Goal: Information Seeking & Learning: Learn about a topic

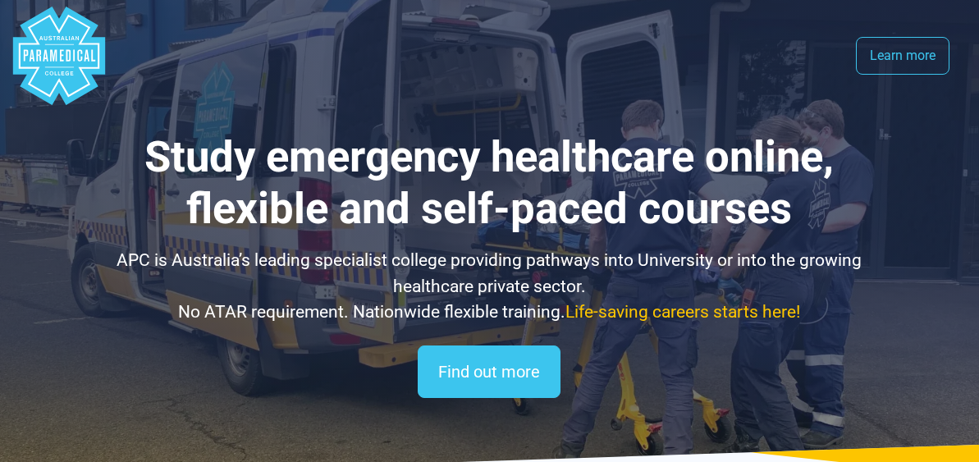
select select "**********"
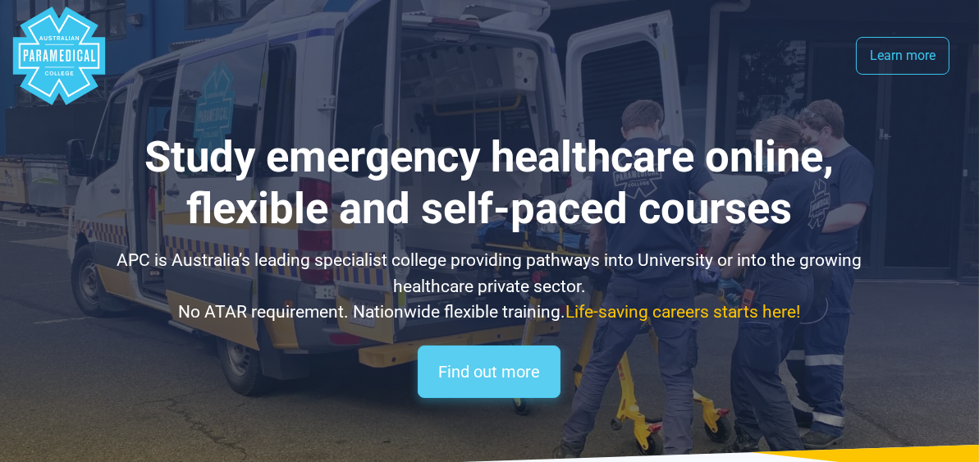
click at [466, 363] on link "Find out more" at bounding box center [489, 371] width 143 height 53
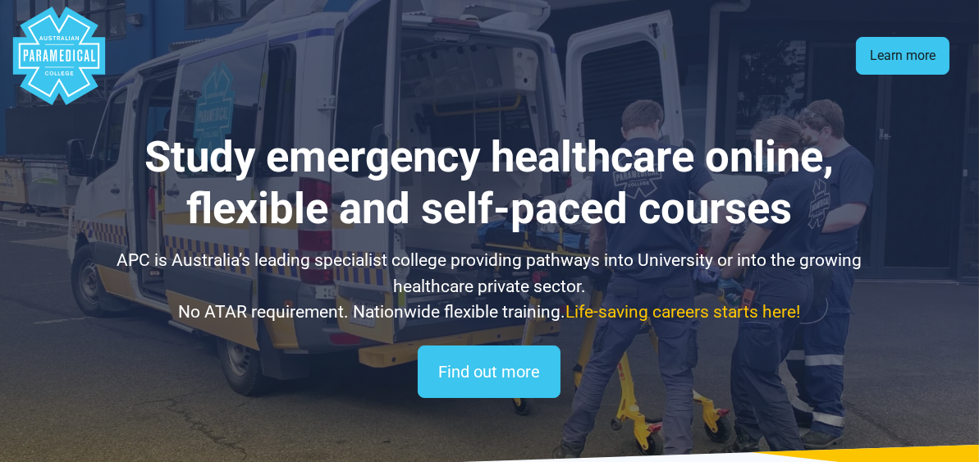
click at [879, 52] on link "Learn more" at bounding box center [903, 56] width 94 height 38
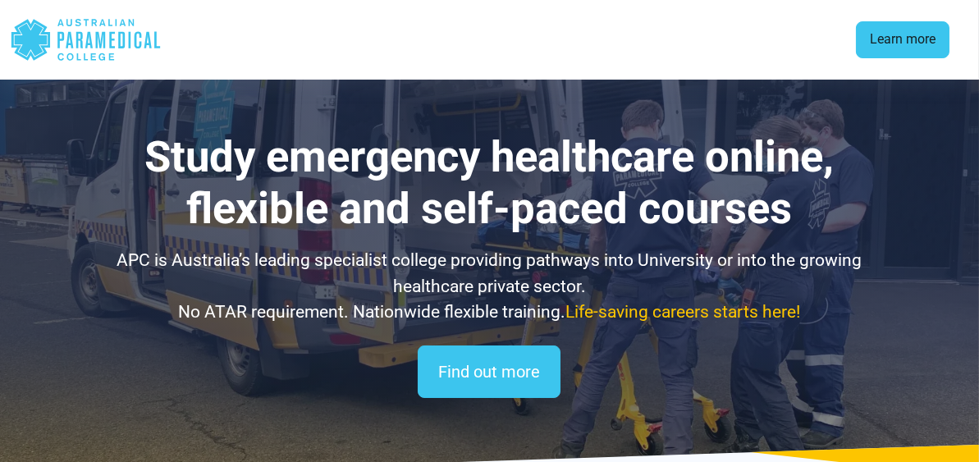
scroll to position [2422, 0]
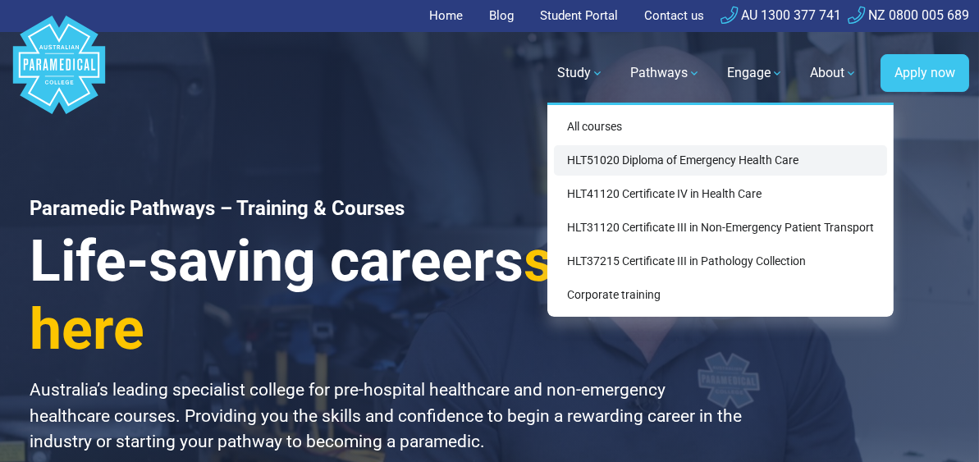
click at [605, 148] on link "HLT51020 Diploma of Emergency Health Care" at bounding box center [720, 160] width 333 height 30
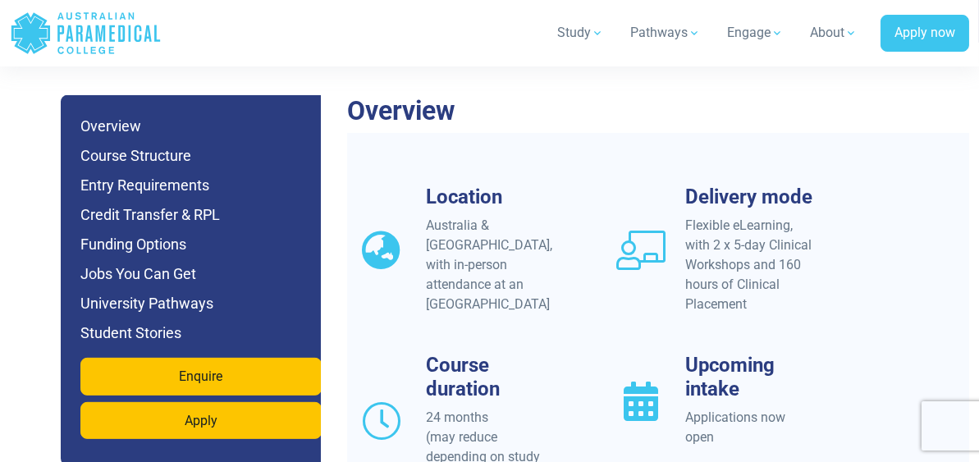
scroll to position [1553, 0]
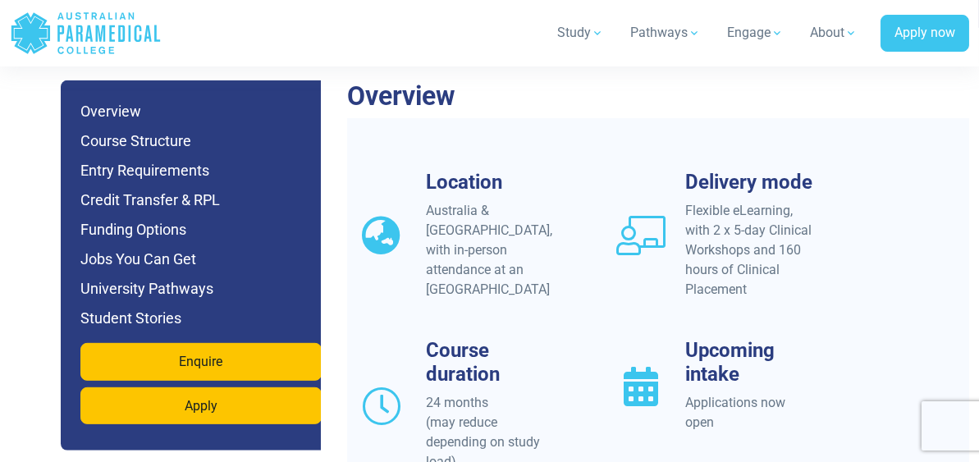
drag, startPoint x: 980, startPoint y: 16, endPoint x: 989, endPoint y: 73, distance: 57.3
click at [152, 218] on h6 "Funding Options" at bounding box center [200, 229] width 241 height 23
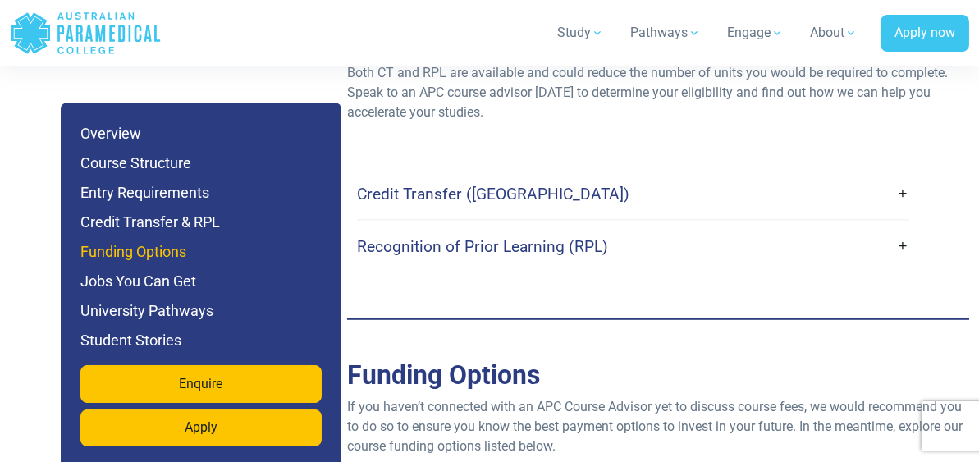
scroll to position [5363, 0]
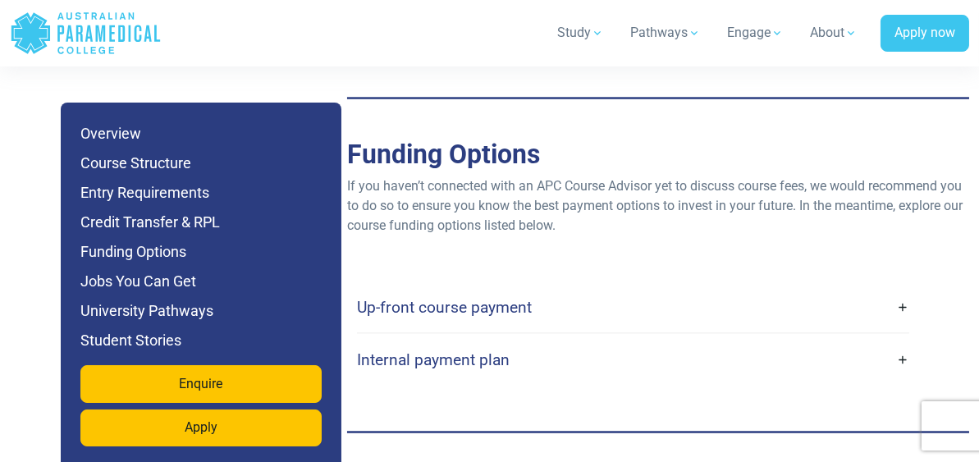
click at [553, 288] on link "Up-front course payment" at bounding box center [633, 307] width 552 height 39
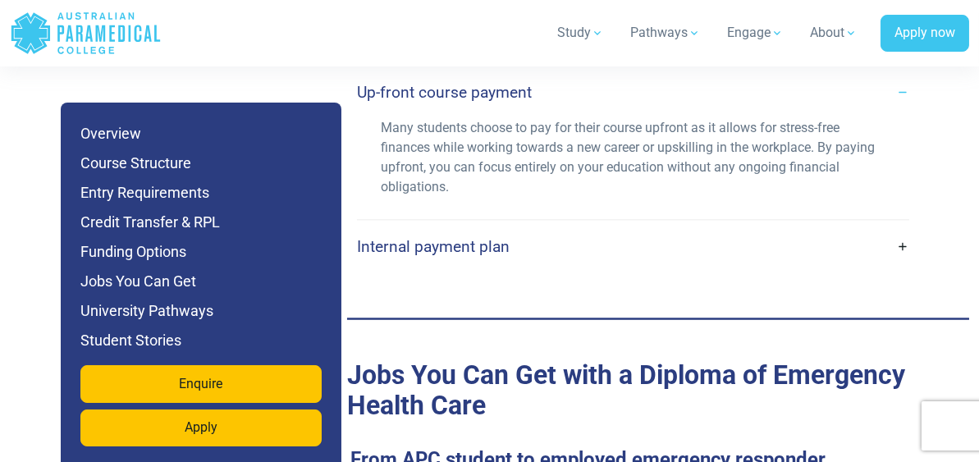
scroll to position [5563, 0]
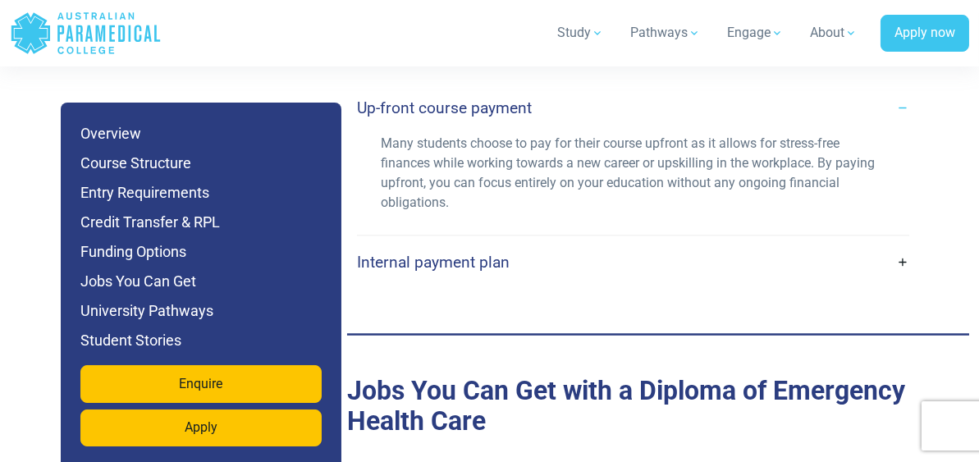
click at [805, 243] on link "Internal payment plan" at bounding box center [633, 262] width 552 height 39
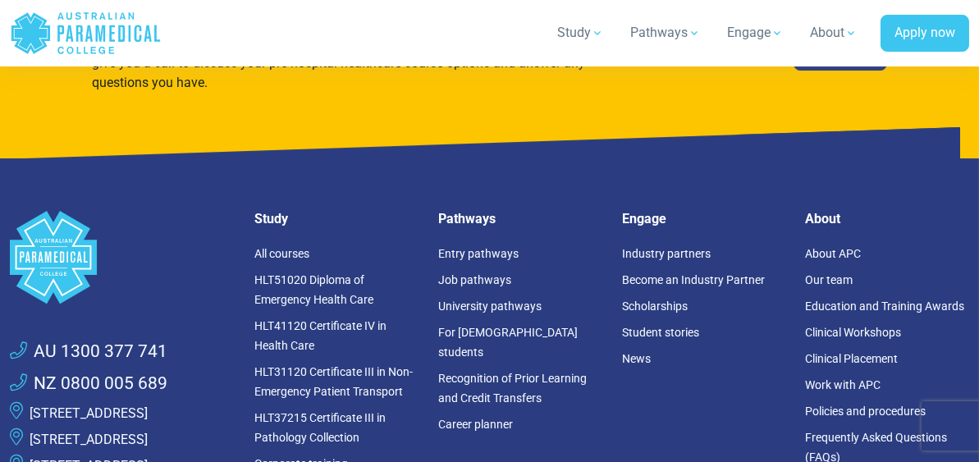
scroll to position [11547, 0]
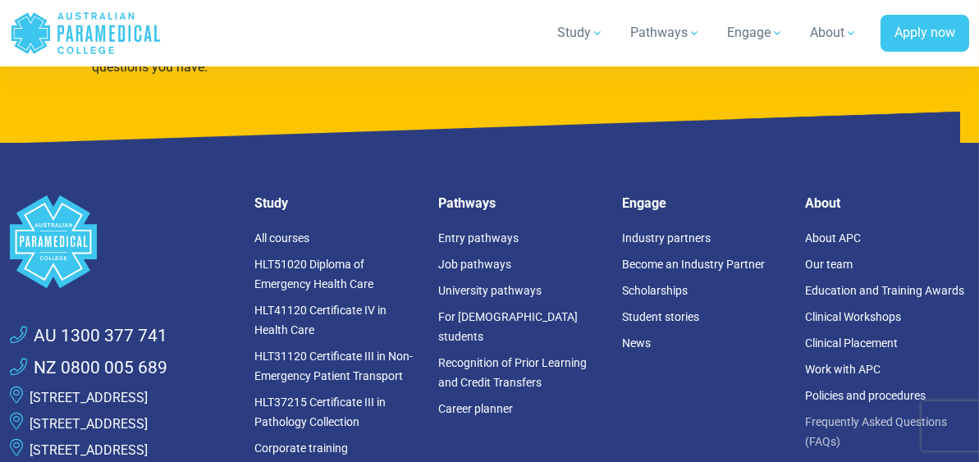
click at [843, 415] on link "Frequently Asked Questions (FAQs)" at bounding box center [876, 431] width 142 height 33
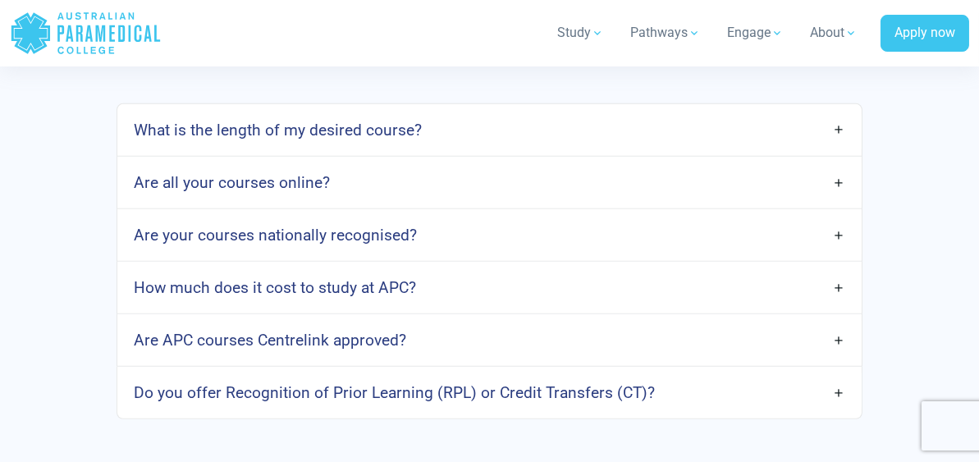
scroll to position [1473, 0]
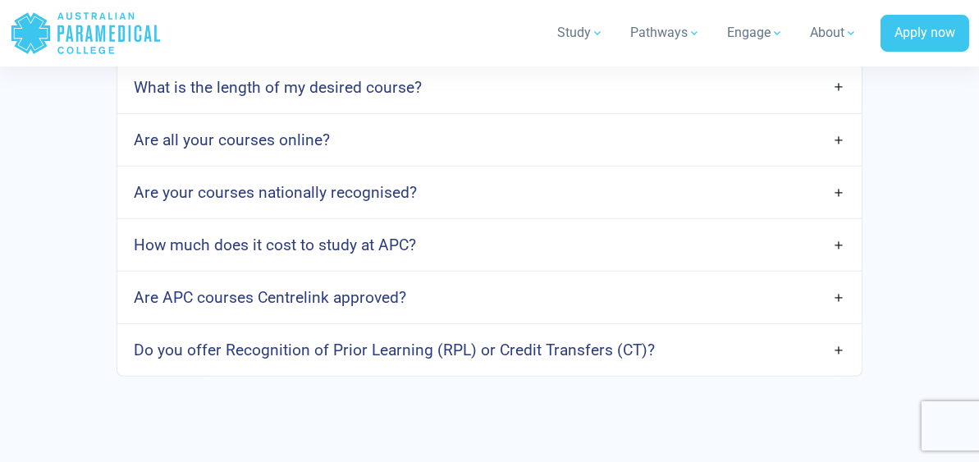
click at [447, 264] on link "How much does it cost to study at APC?" at bounding box center [489, 245] width 744 height 39
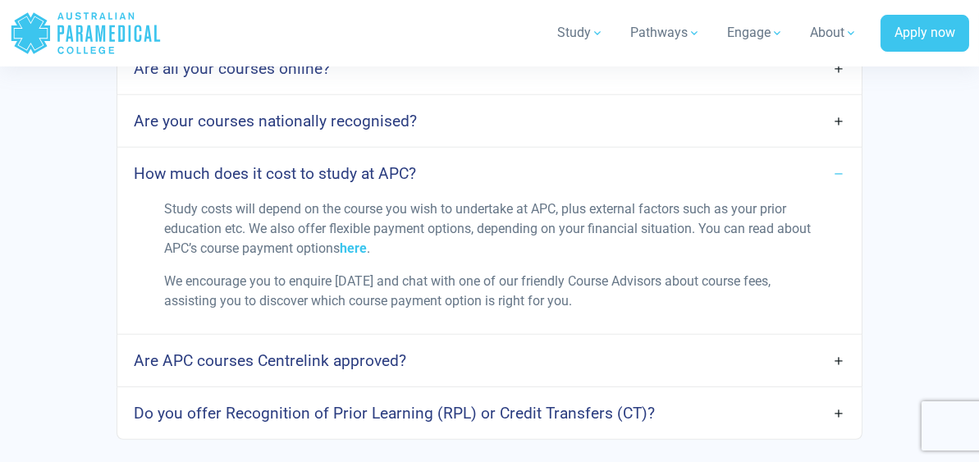
scroll to position [1569, 0]
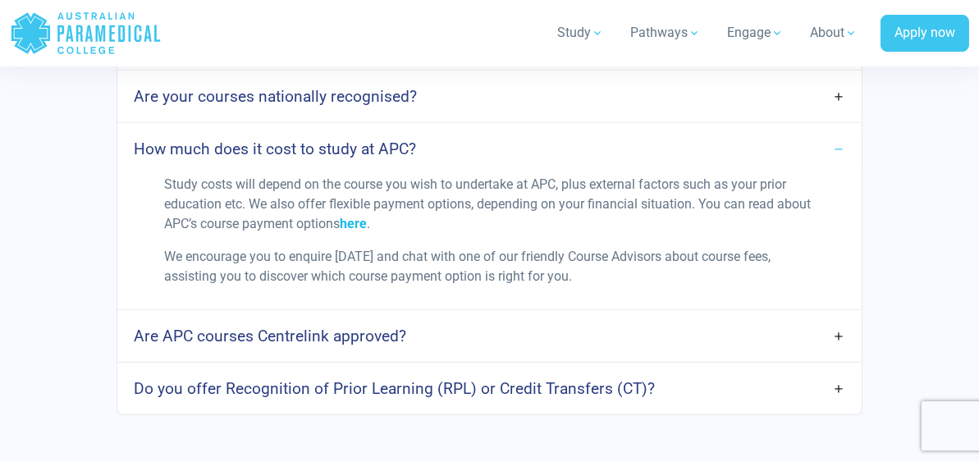
click at [356, 231] on link "here" at bounding box center [353, 224] width 27 height 16
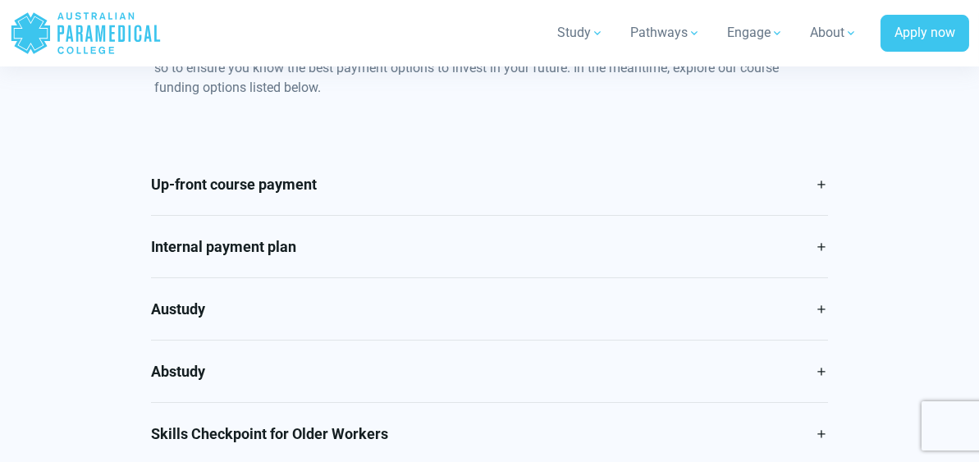
scroll to position [751, 0]
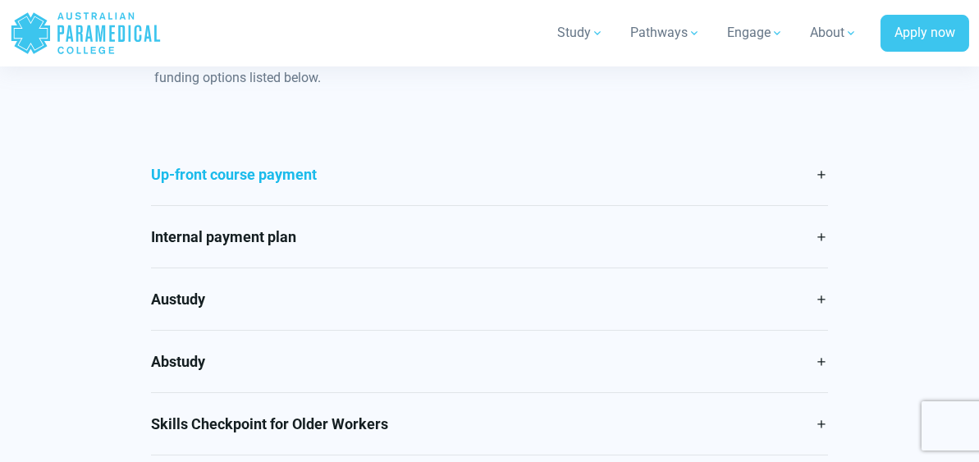
click at [549, 201] on link "Up-front course payment" at bounding box center [489, 175] width 676 height 62
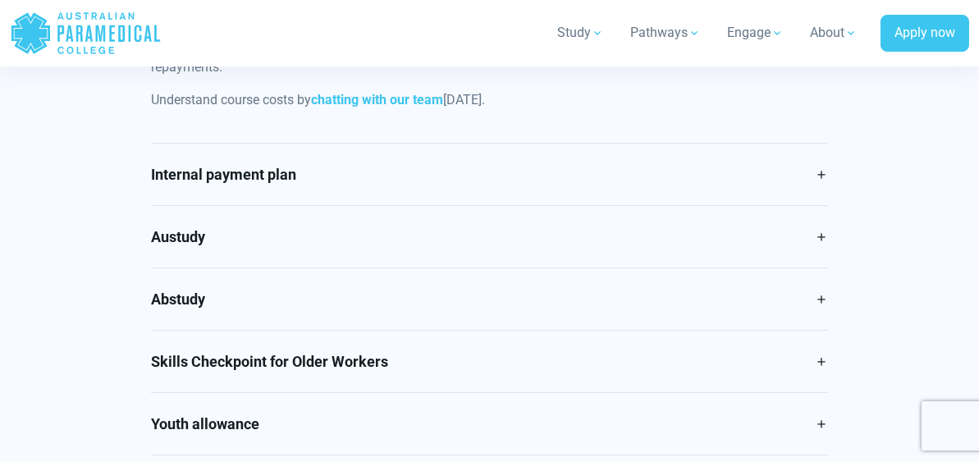
scroll to position [965, 0]
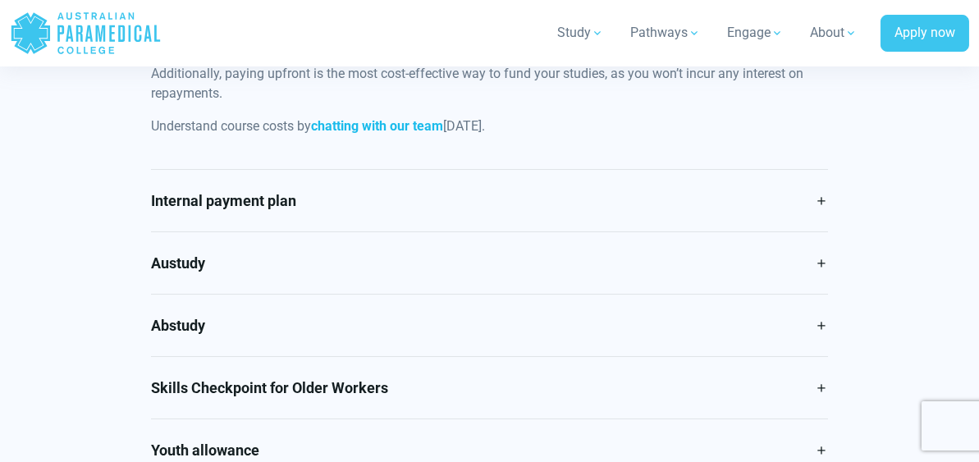
click at [378, 134] on strong "chatting with our team" at bounding box center [377, 126] width 132 height 16
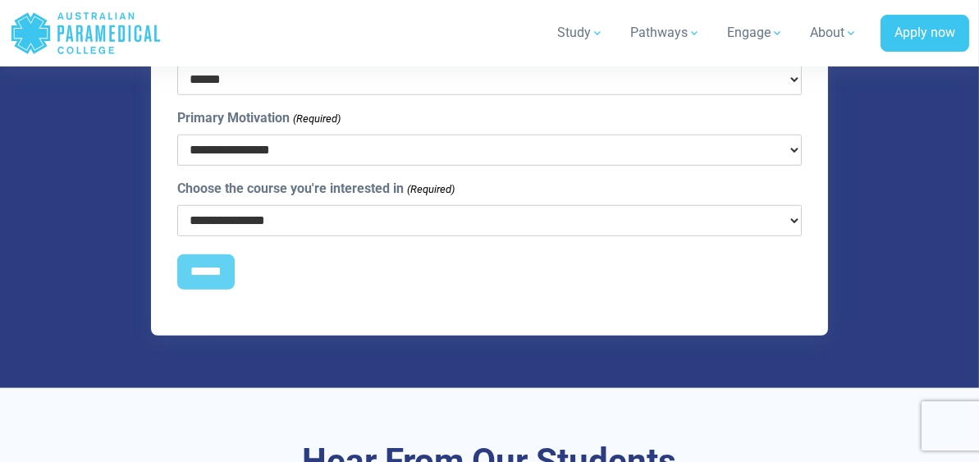
scroll to position [2646, 0]
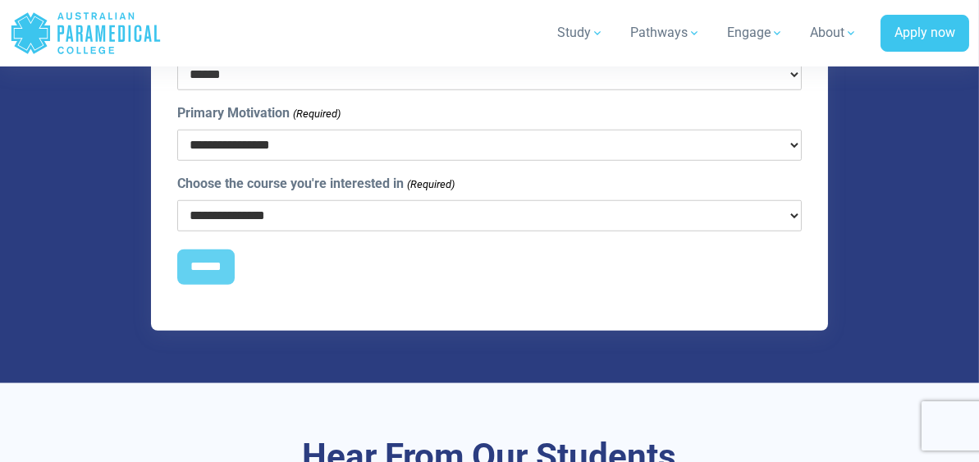
click at [594, 230] on select "**********" at bounding box center [488, 215] width 623 height 31
